Goal: Navigation & Orientation: Find specific page/section

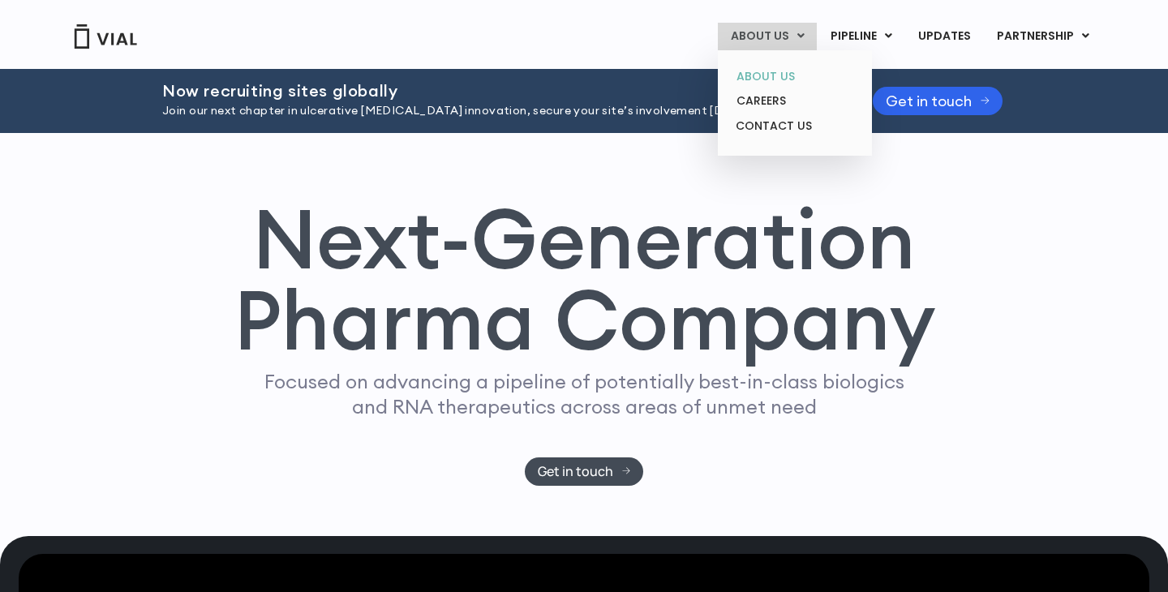
click at [774, 73] on link "ABOUT US" at bounding box center [795, 76] width 142 height 25
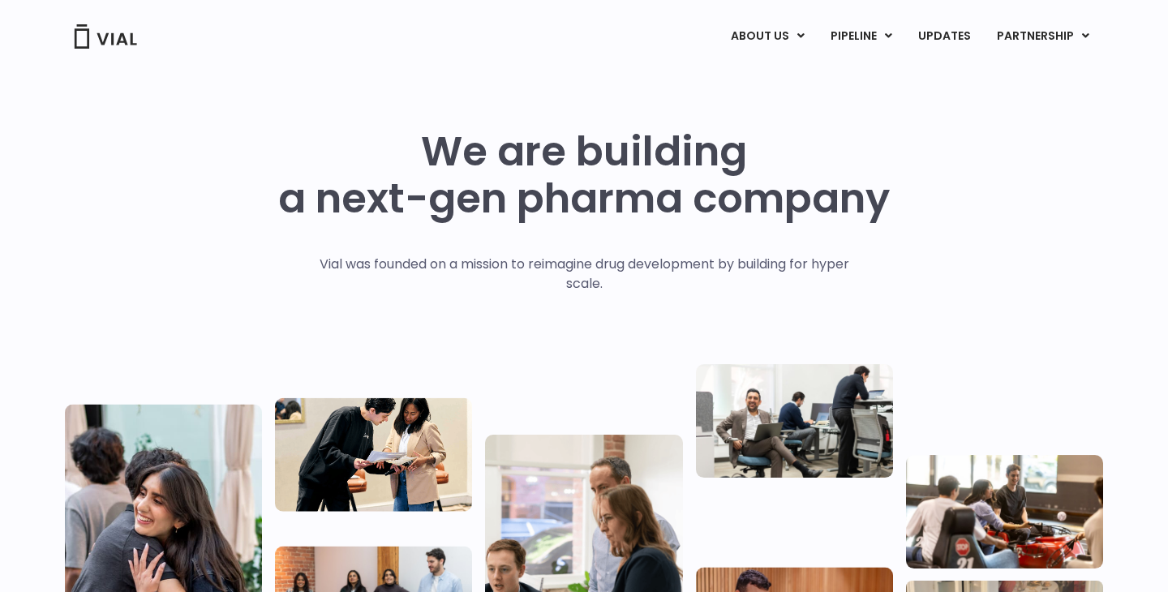
click at [110, 41] on img at bounding box center [105, 36] width 65 height 24
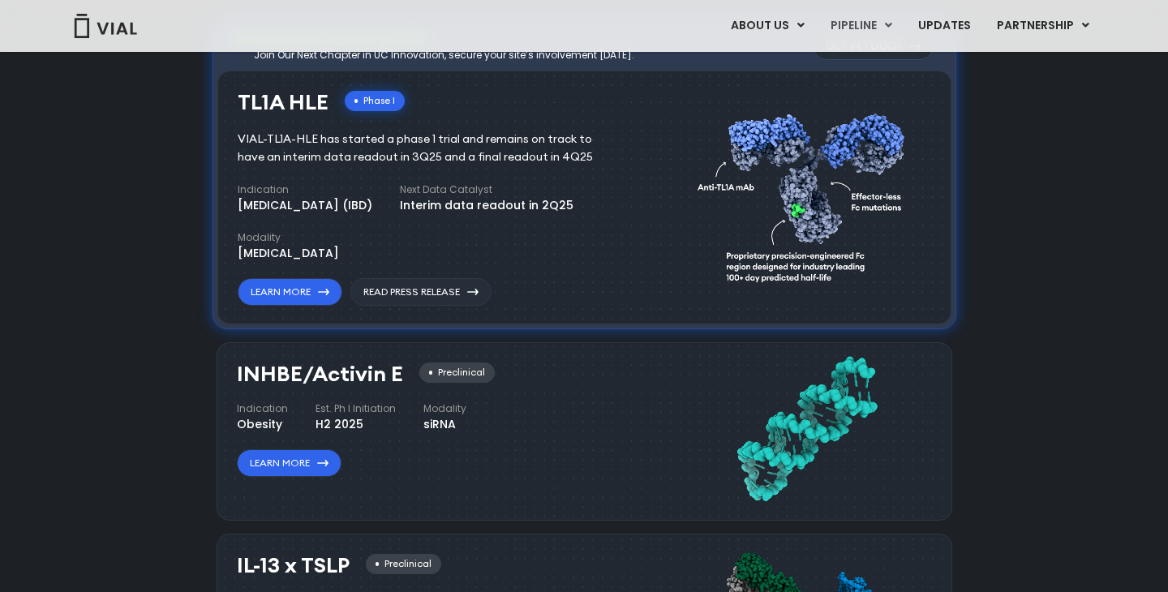
scroll to position [1137, 0]
